Goal: Task Accomplishment & Management: Use online tool/utility

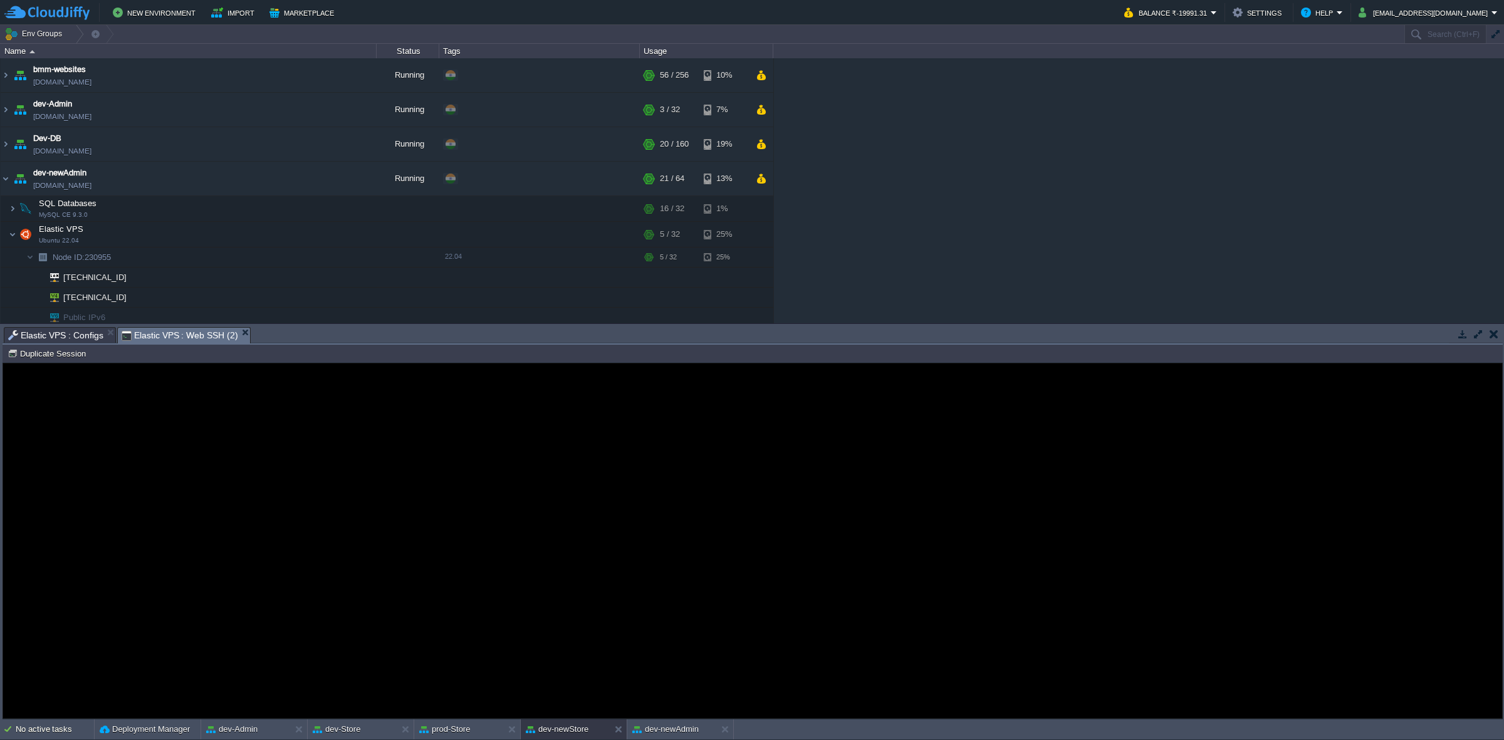
click at [52, 332] on span "Elastic VPS : Configs" at bounding box center [55, 335] width 95 height 15
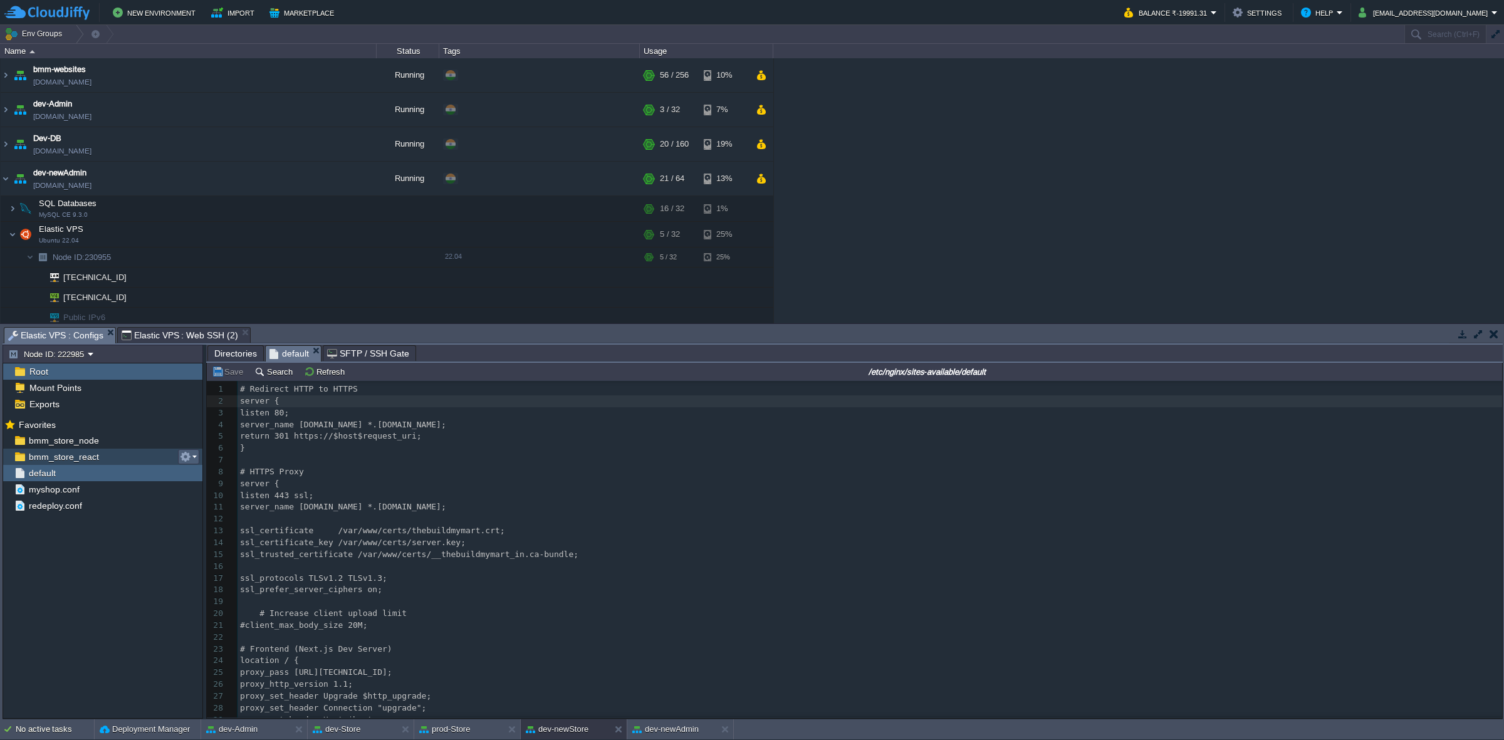
click at [195, 456] on em at bounding box center [188, 456] width 17 height 11
click at [215, 458] on span "Copy Path" at bounding box center [216, 474] width 38 height 9
type textarea "/var/www/html/bmm/react/_work/bmm_store_react/bmm_store_react"
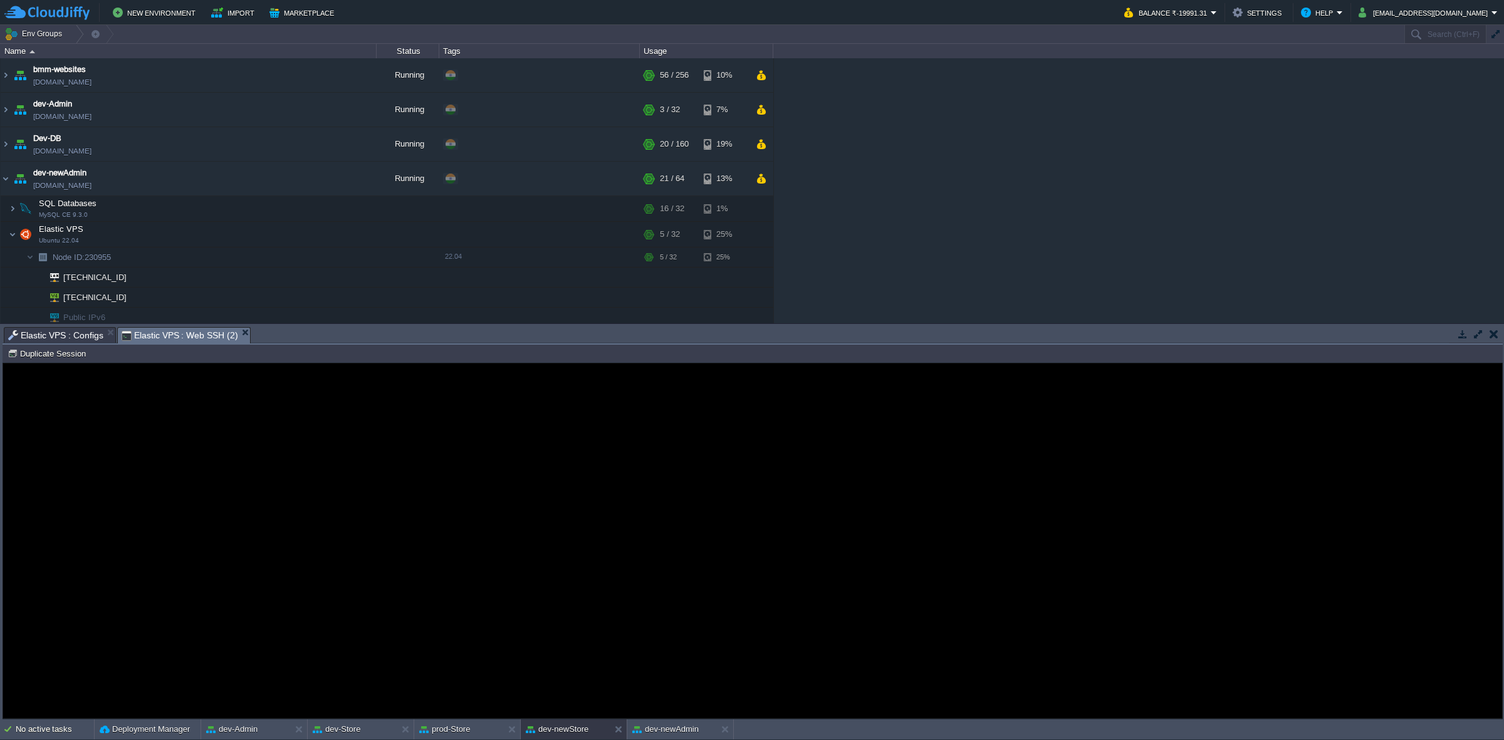
click at [199, 335] on span "Elastic VPS : Web SSH (2)" at bounding box center [180, 336] width 117 height 16
click at [68, 359] on button "Duplicate Session" at bounding box center [49, 353] width 82 height 11
type input "#000000"
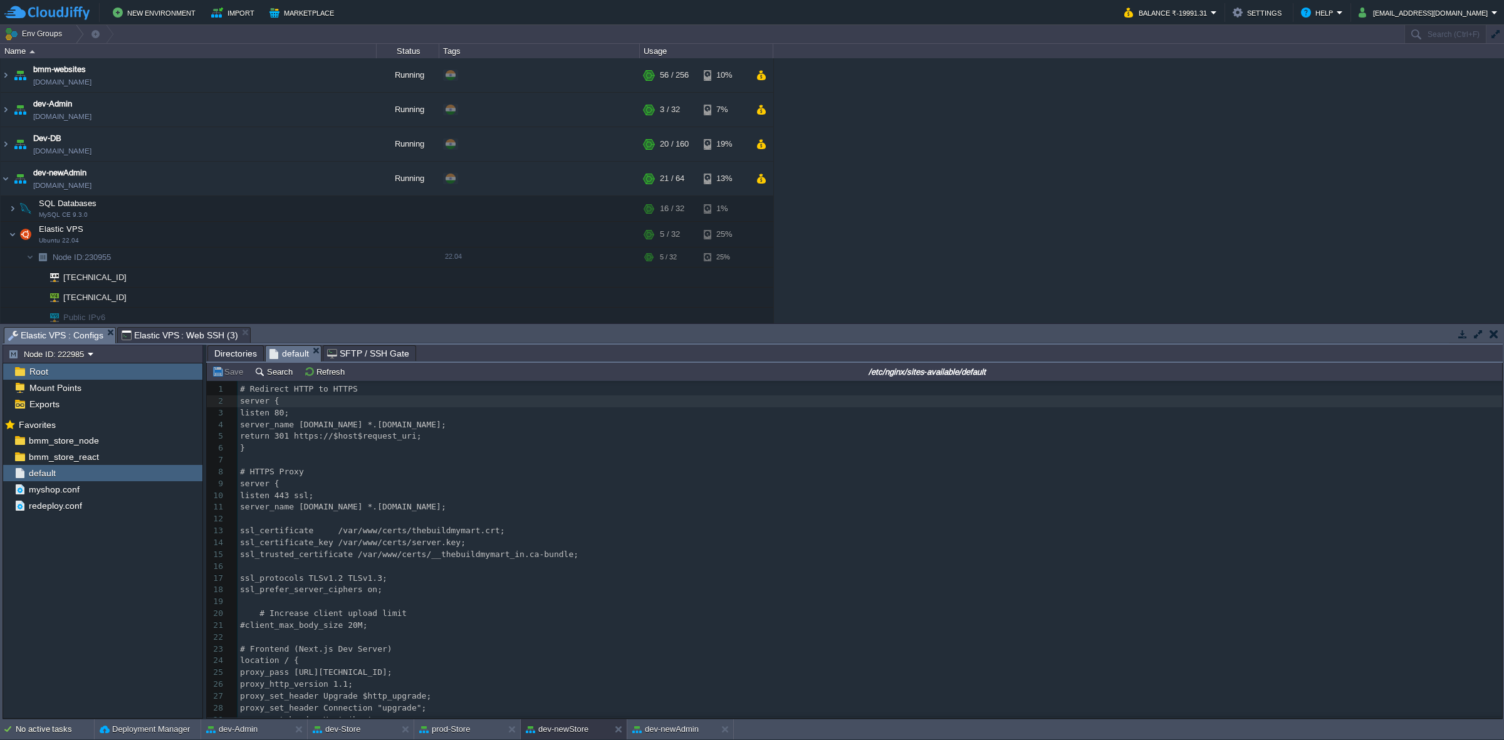
click at [79, 333] on span "Elastic VPS : Configs" at bounding box center [55, 336] width 95 height 16
click at [105, 454] on div "bmm_store_react" at bounding box center [102, 457] width 199 height 16
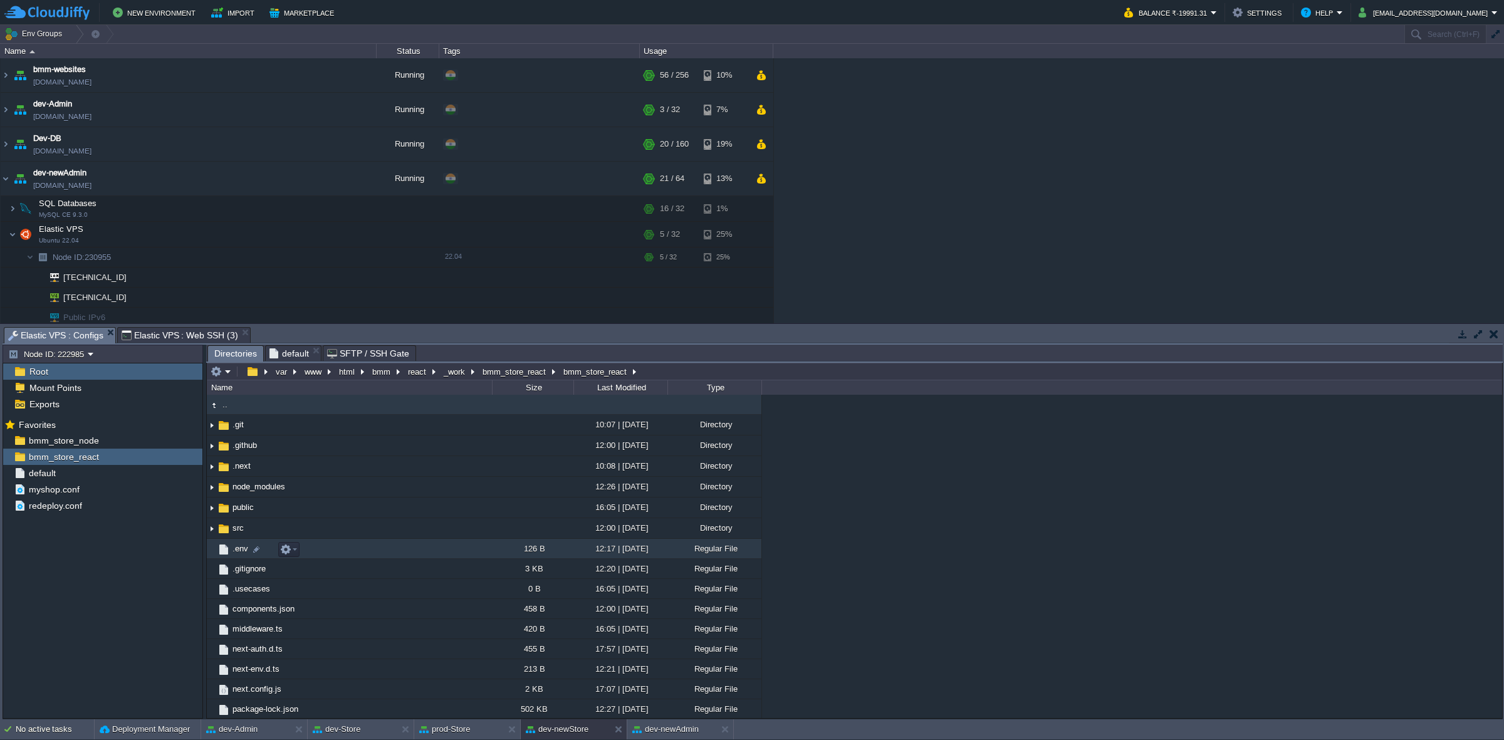
click at [236, 458] on span ".env" at bounding box center [240, 548] width 19 height 11
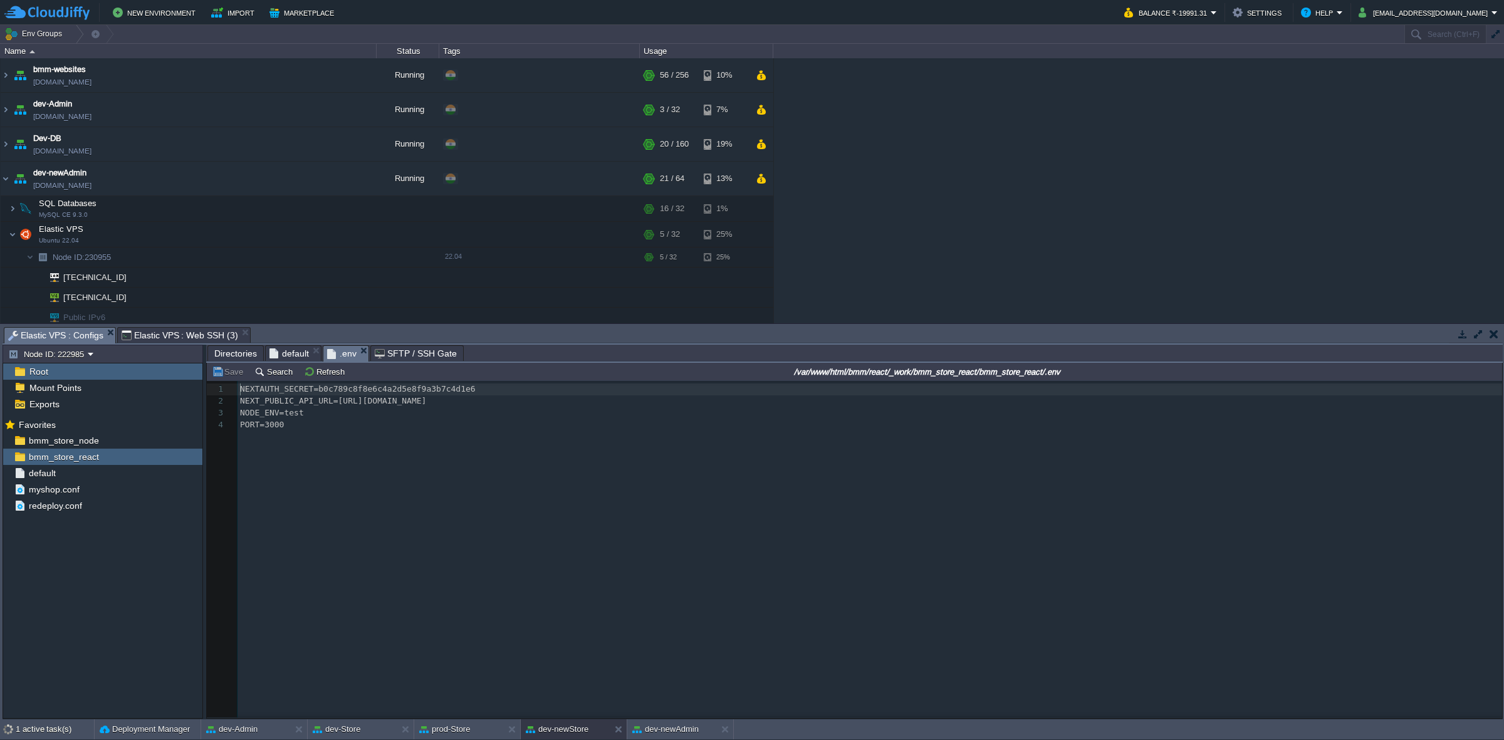
scroll to position [4, 0]
click at [123, 437] on div "bmm_store_node" at bounding box center [102, 441] width 199 height 16
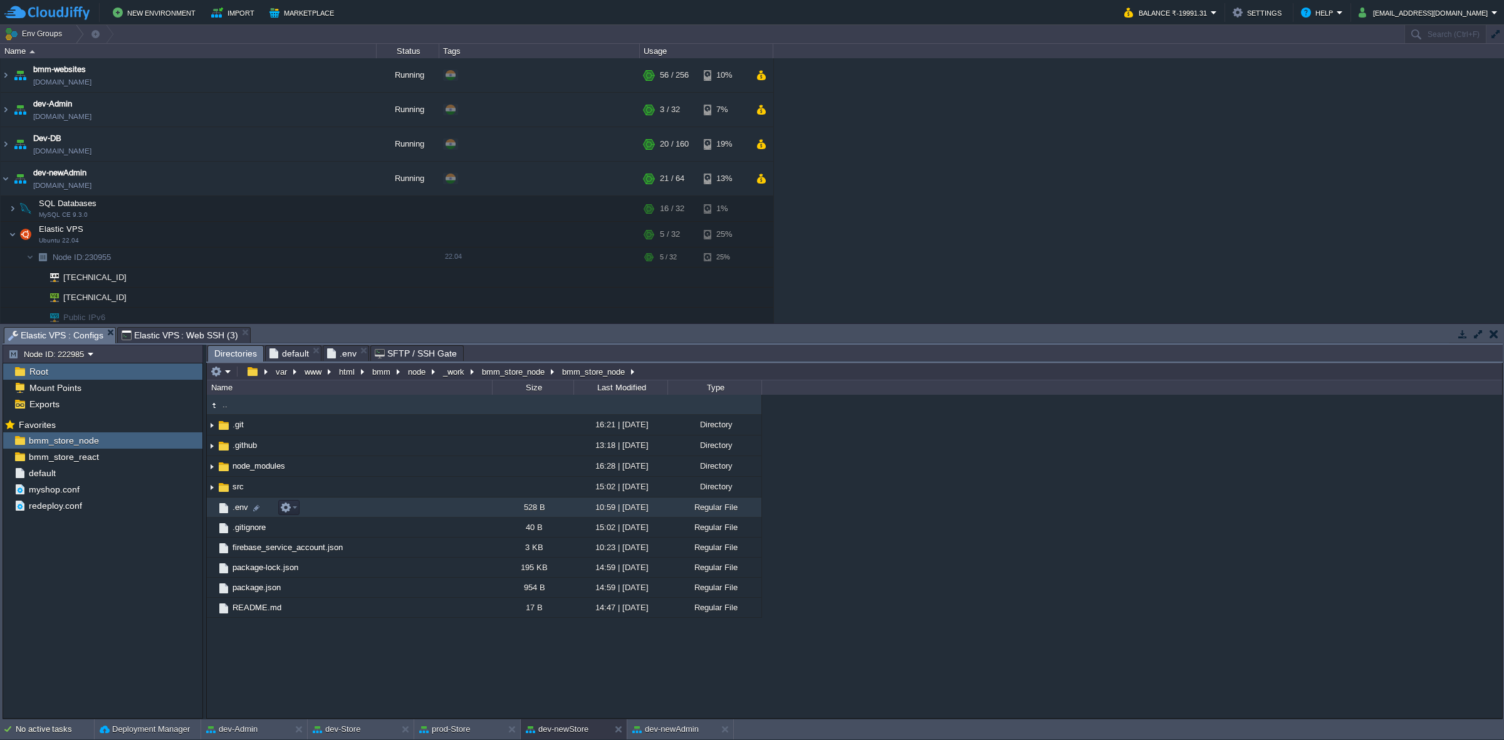
click at [229, 458] on img at bounding box center [224, 508] width 14 height 14
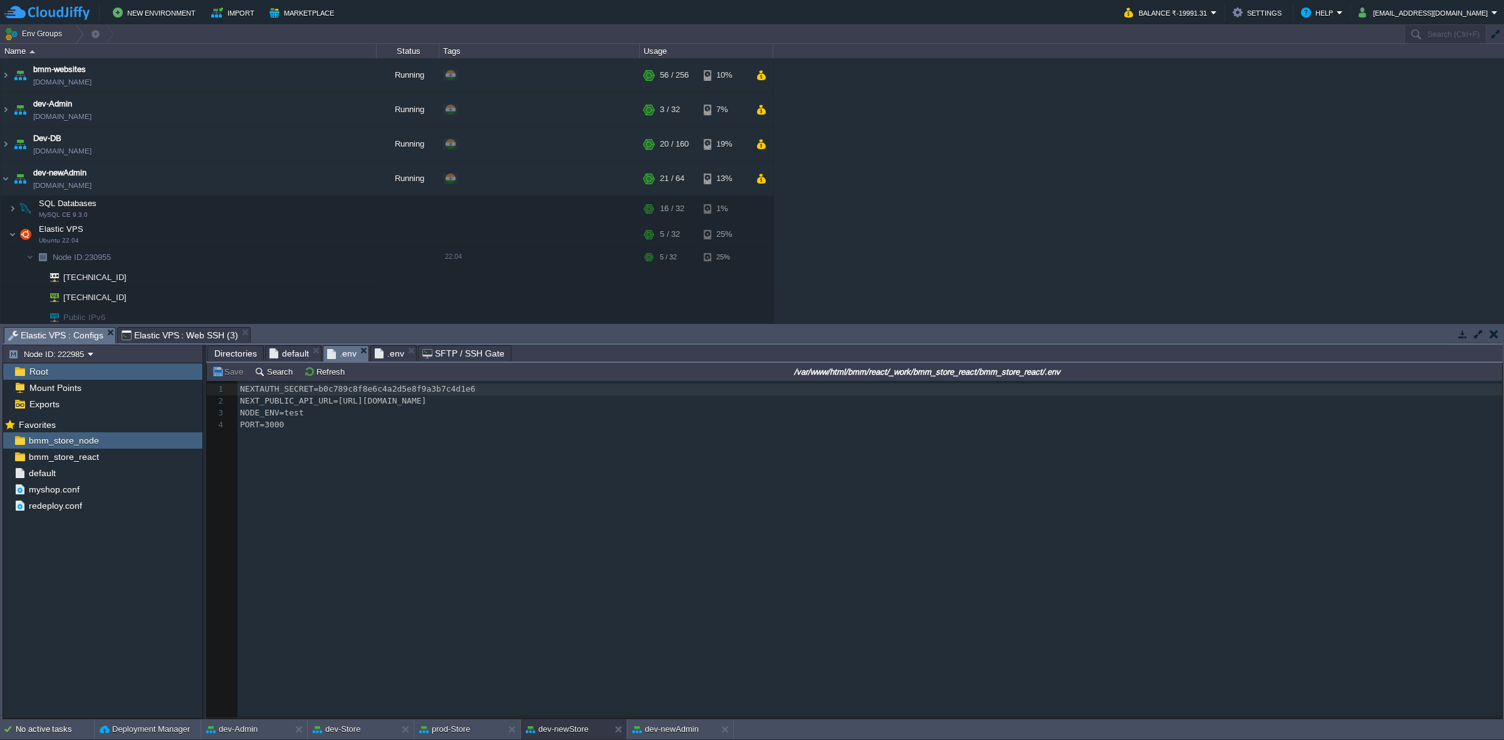
click at [345, 354] on span ".env" at bounding box center [341, 354] width 29 height 16
click at [492, 399] on pre "NEXT_PUBLIC_API_URL=[URL][DOMAIN_NAME]" at bounding box center [872, 402] width 1269 height 12
click at [496, 397] on pre "NEXT_PUBLIC_API_URL=[URL][DOMAIN_NAME]" at bounding box center [872, 402] width 1269 height 12
click at [428, 429] on pre "NODE_ENV=test" at bounding box center [872, 425] width 1269 height 12
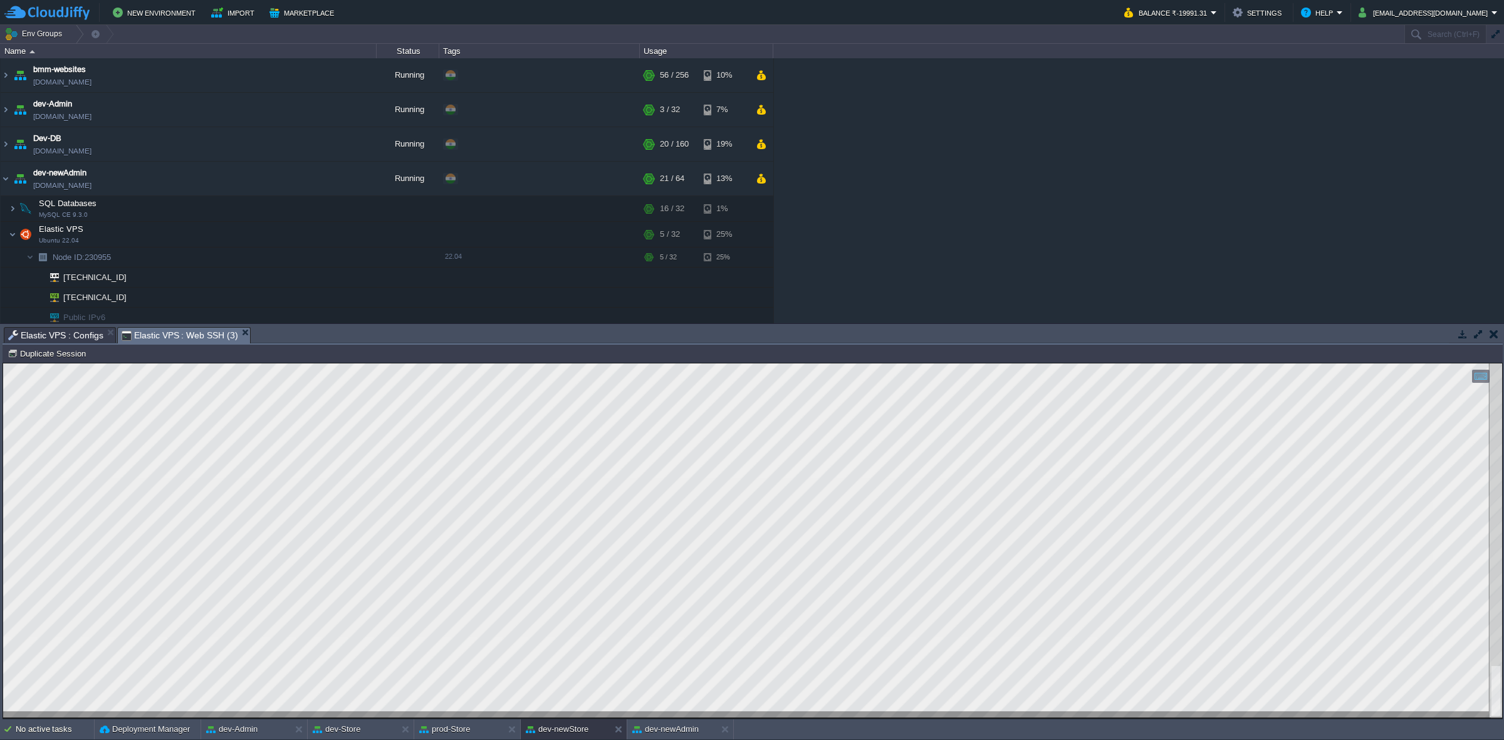
click at [168, 337] on span "Elastic VPS : Web SSH (3)" at bounding box center [180, 336] width 117 height 16
